Goal: Find specific page/section: Find specific page/section

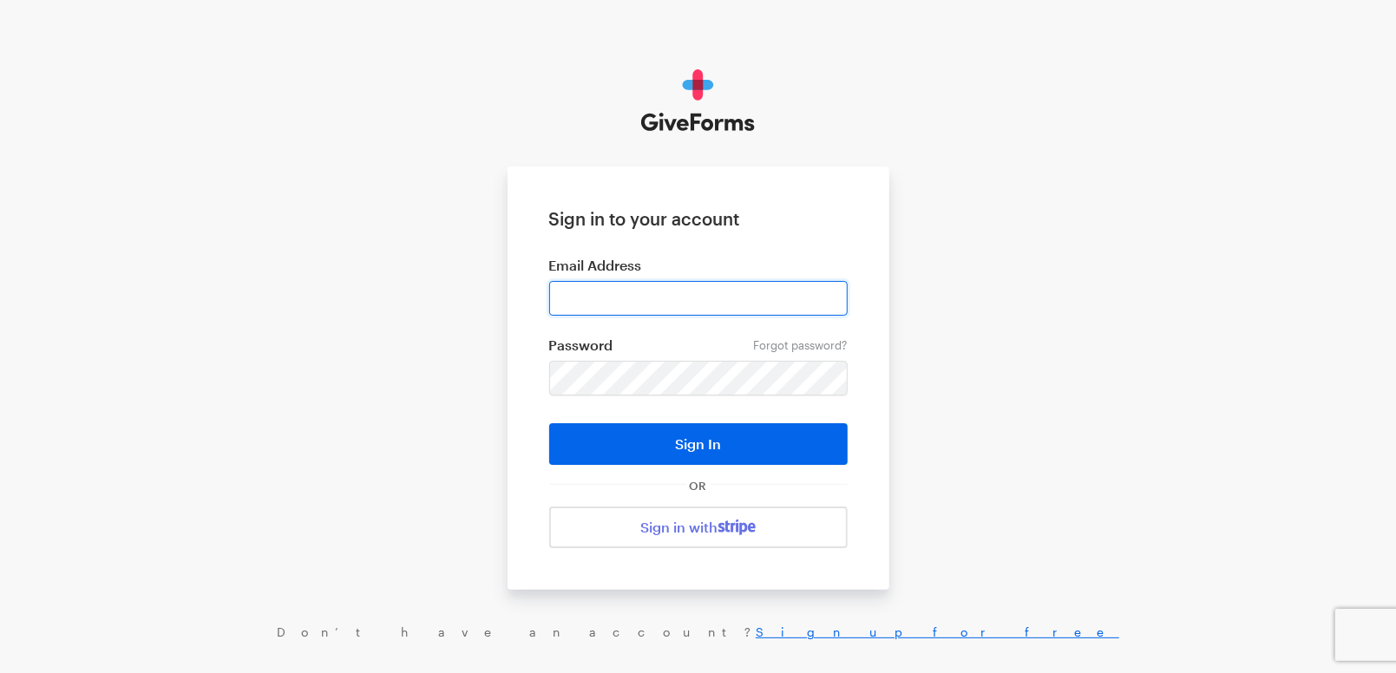
click at [632, 301] on input "email" at bounding box center [698, 298] width 298 height 35
type input "cmacaraeg@brightfocus.org"
click at [549, 423] on button "Sign In" at bounding box center [698, 444] width 298 height 42
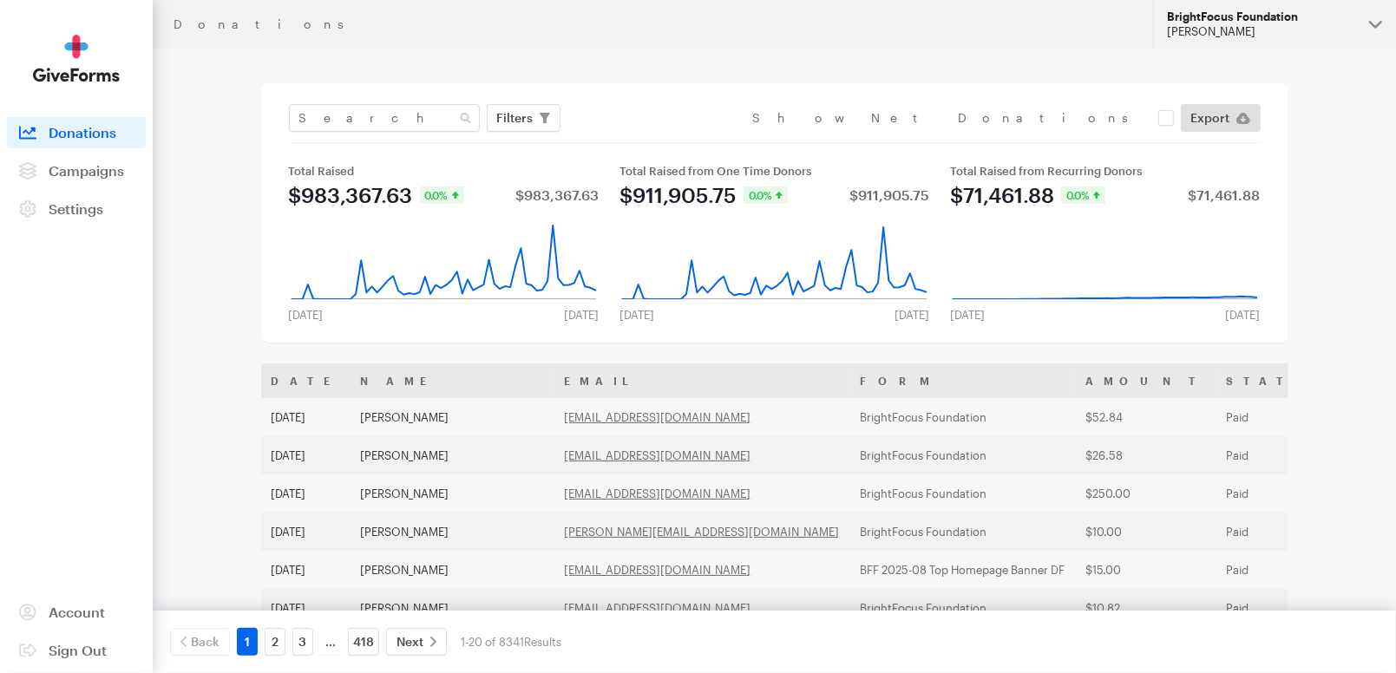
click at [1293, 12] on div "BrightFocus Foundation" at bounding box center [1261, 17] width 188 height 15
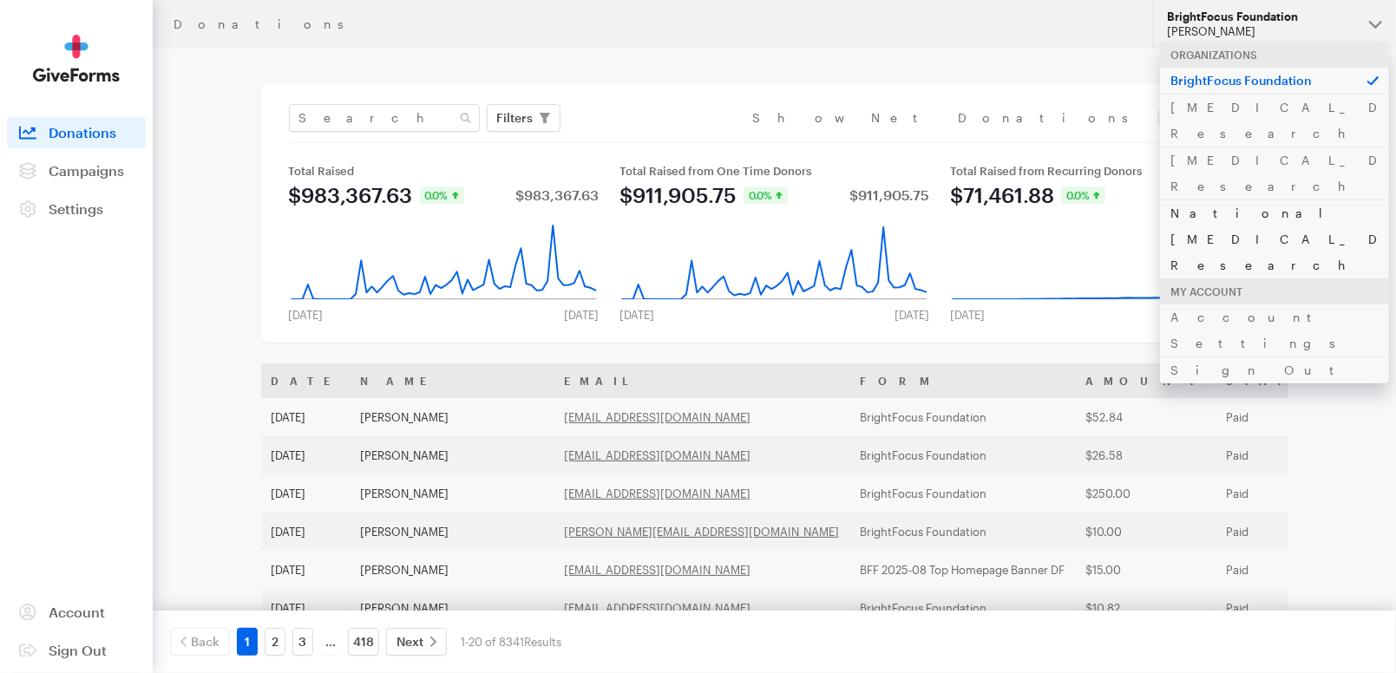
click at [1221, 200] on link "National Glaucoma Research" at bounding box center [1274, 239] width 229 height 79
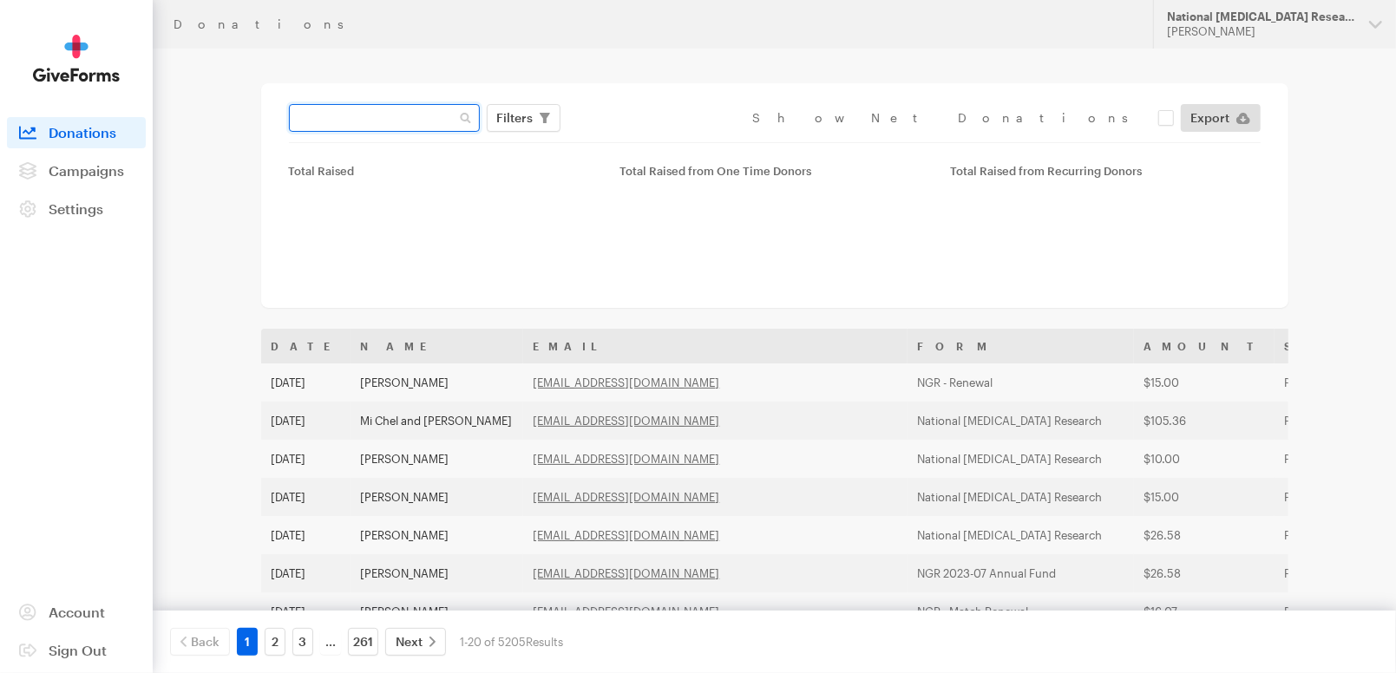
click at [385, 108] on input "text" at bounding box center [384, 118] width 191 height 28
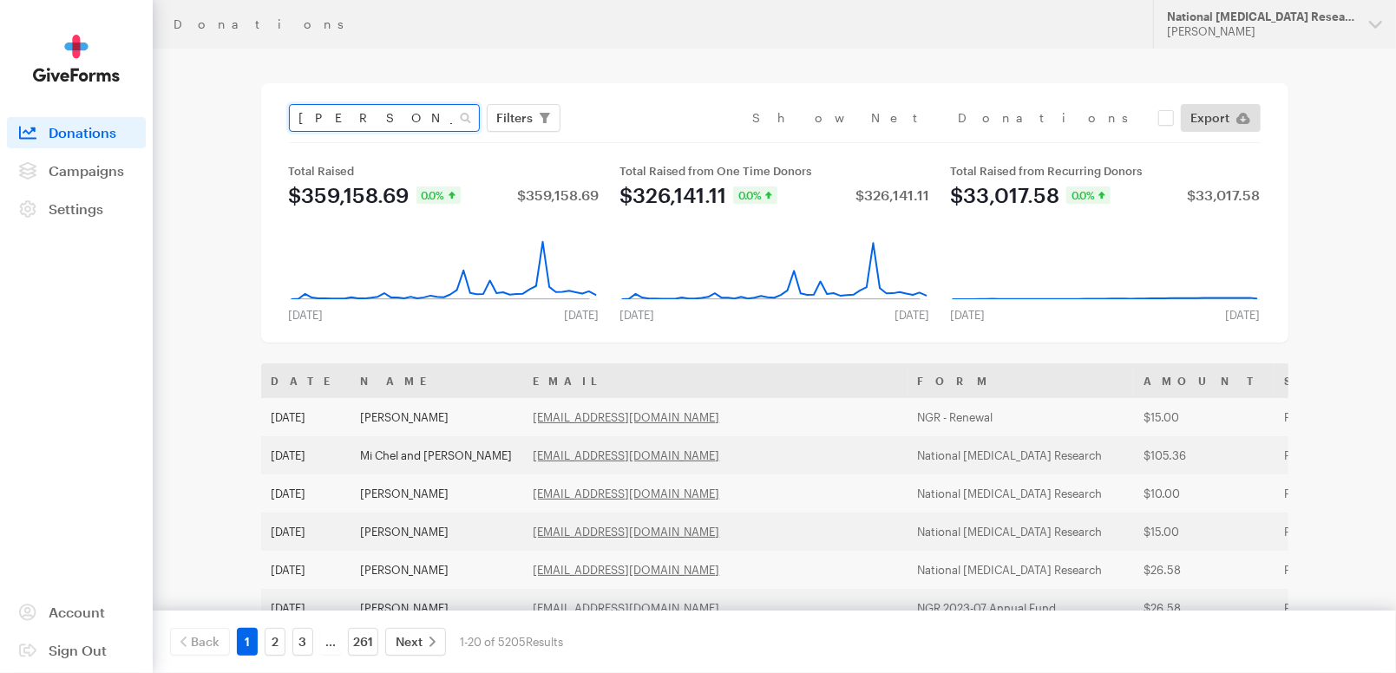
type input "crichton"
click at [646, 141] on button "Apply" at bounding box center [674, 155] width 56 height 28
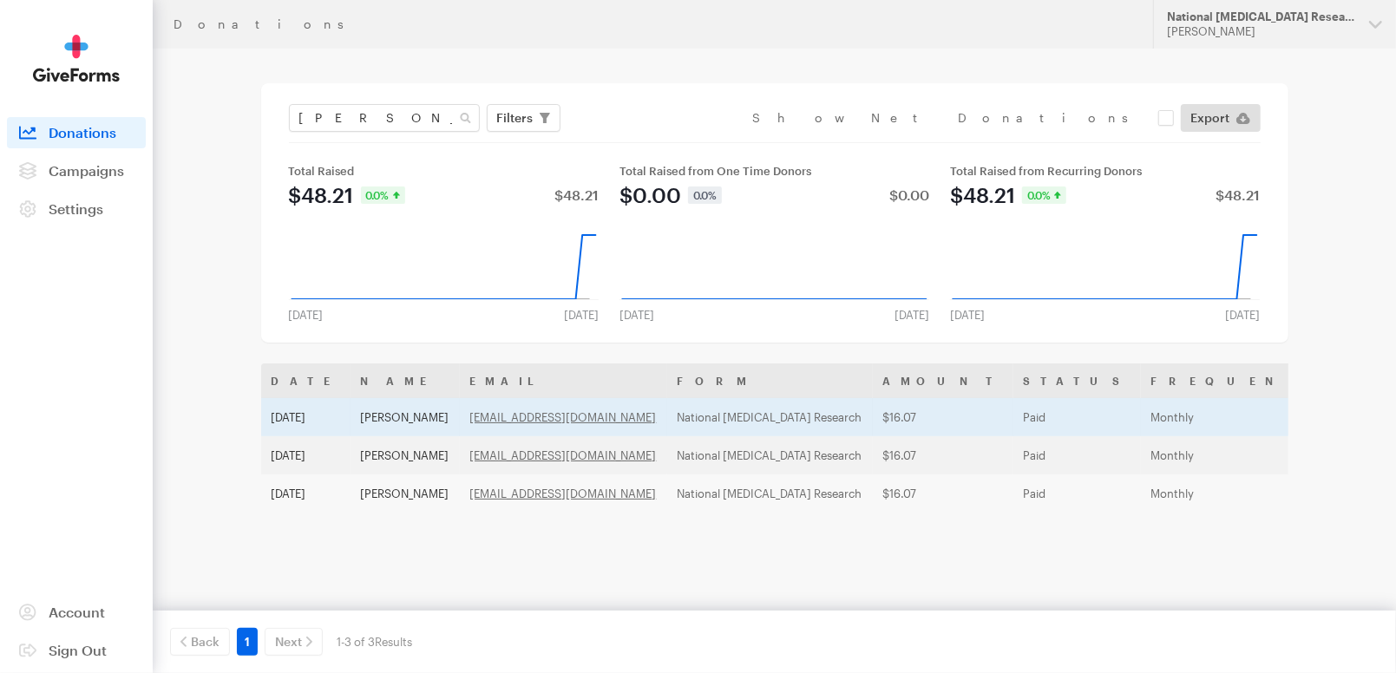
click at [873, 419] on td "$16.07" at bounding box center [943, 417] width 141 height 38
